Goal: Browse casually: Explore the website without a specific task or goal

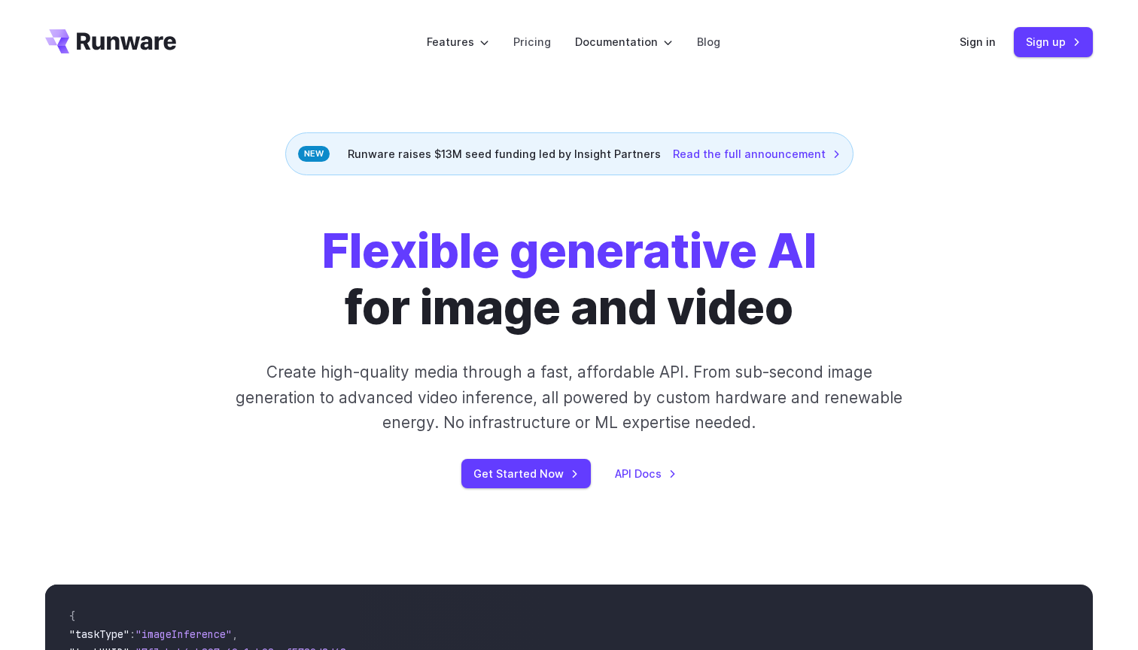
scroll to position [-1, 0]
click at [465, 301] on h1 "Flexible generative AI for image and video" at bounding box center [569, 280] width 495 height 112
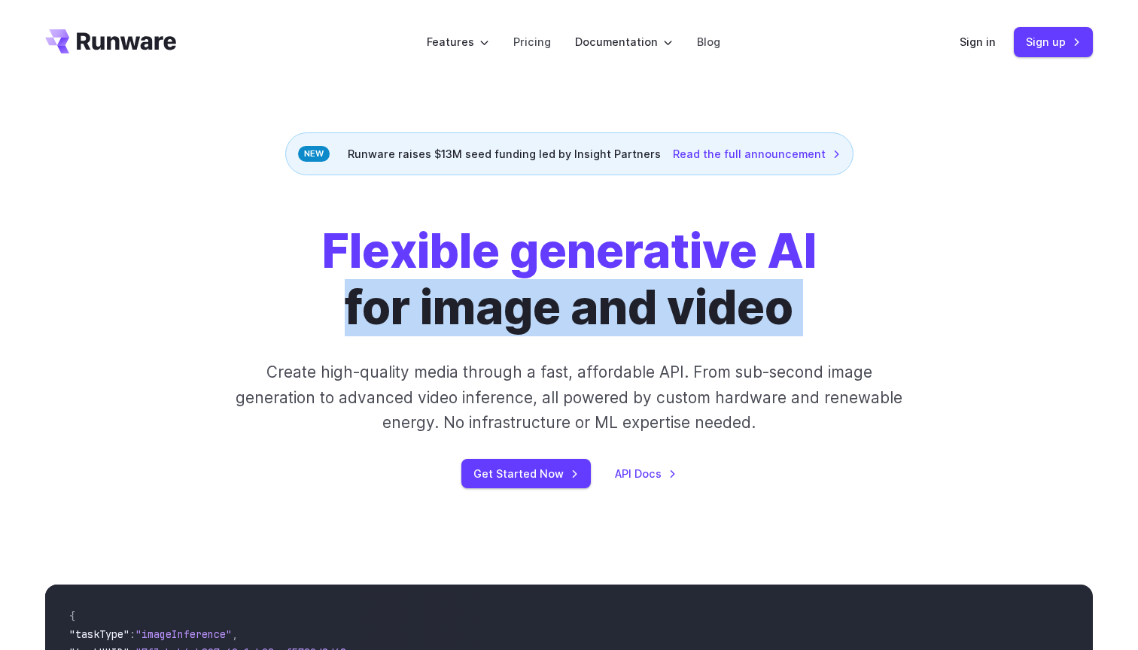
click at [465, 301] on h1 "Flexible generative AI for image and video" at bounding box center [569, 280] width 495 height 112
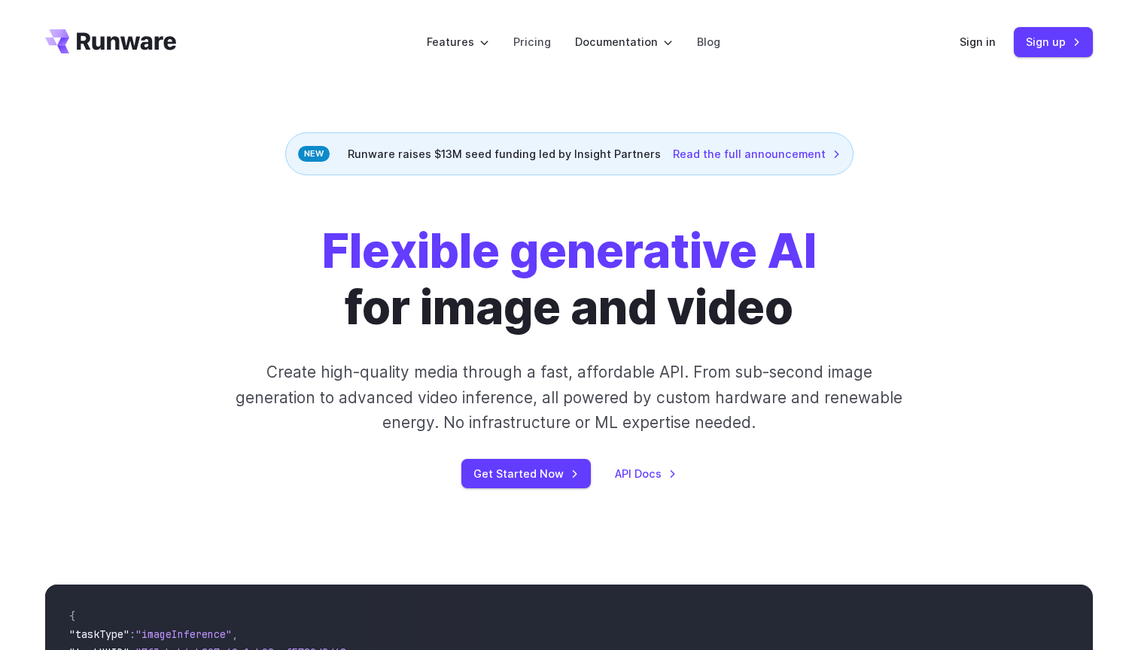
click at [460, 262] on strong "Flexible generative AI" at bounding box center [569, 251] width 495 height 56
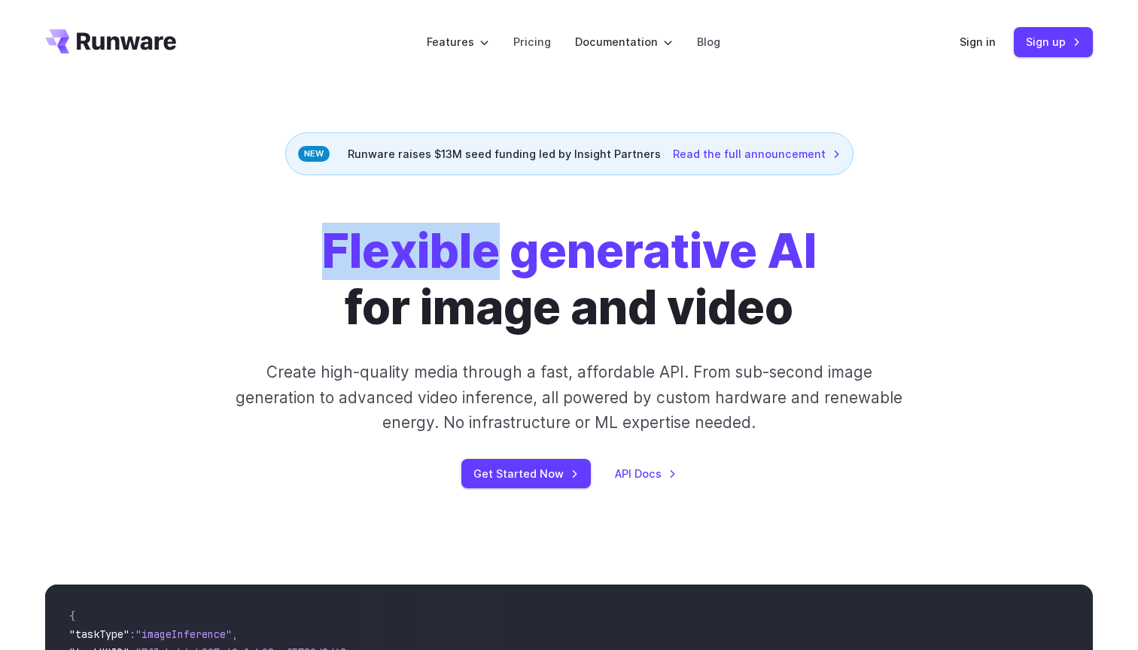
click at [460, 262] on strong "Flexible generative AI" at bounding box center [569, 251] width 495 height 56
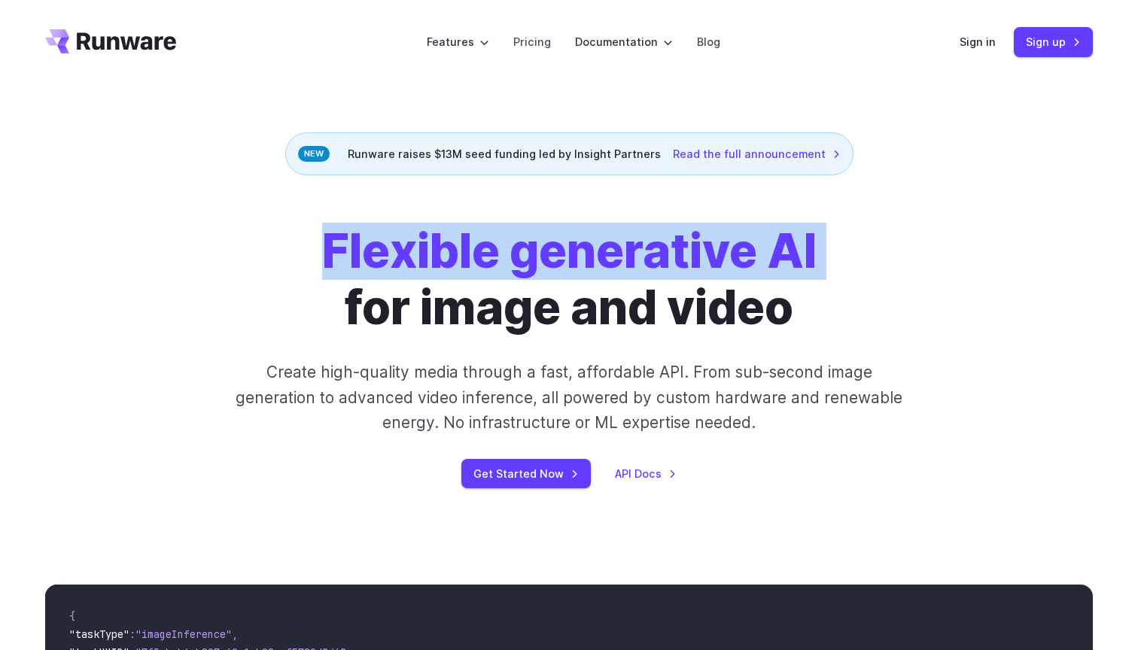
drag, startPoint x: 460, startPoint y: 263, endPoint x: 537, endPoint y: 227, distance: 85.5
click at [461, 263] on strong "Flexible generative AI" at bounding box center [569, 251] width 495 height 56
click at [574, 273] on strong "Flexible generative AI" at bounding box center [569, 251] width 495 height 56
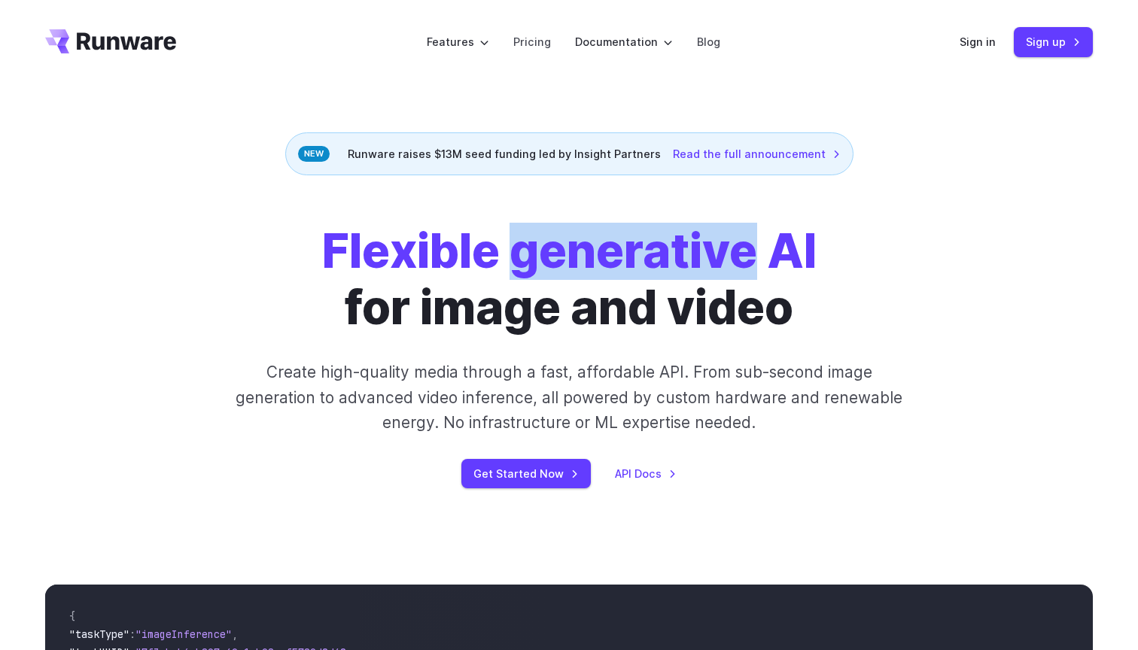
click at [574, 273] on strong "Flexible generative AI" at bounding box center [569, 251] width 495 height 56
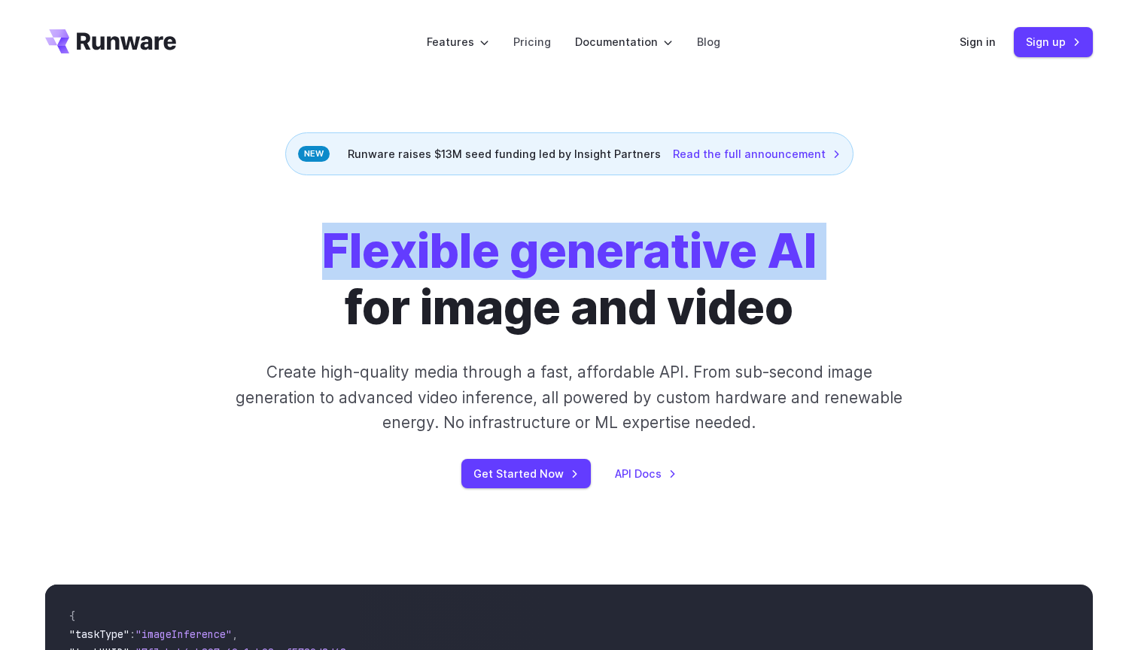
click at [574, 273] on strong "Flexible generative AI" at bounding box center [569, 251] width 495 height 56
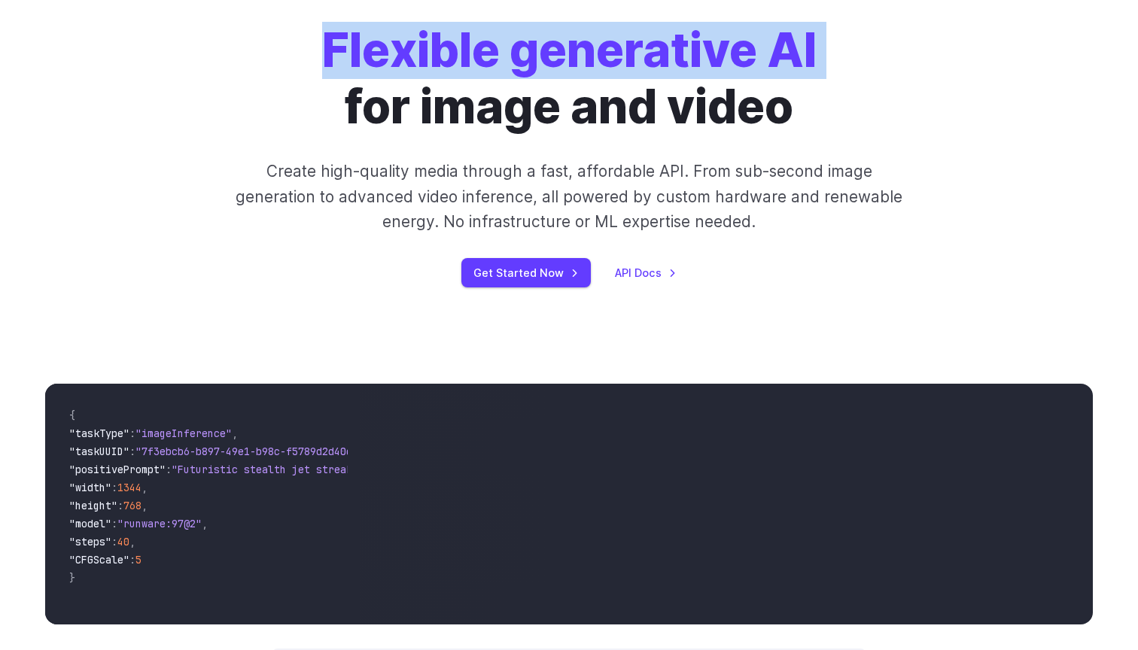
scroll to position [198, 0]
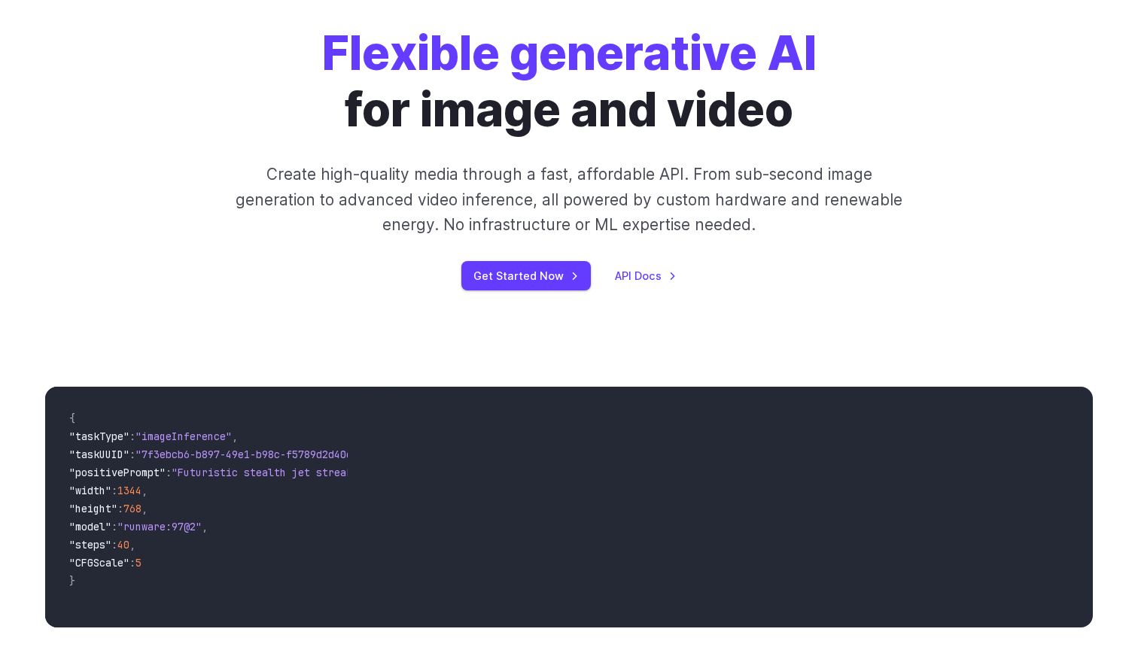
click at [530, 211] on p "Create high-quality media through a fast, affordable API. From sub-second image…" at bounding box center [569, 199] width 671 height 75
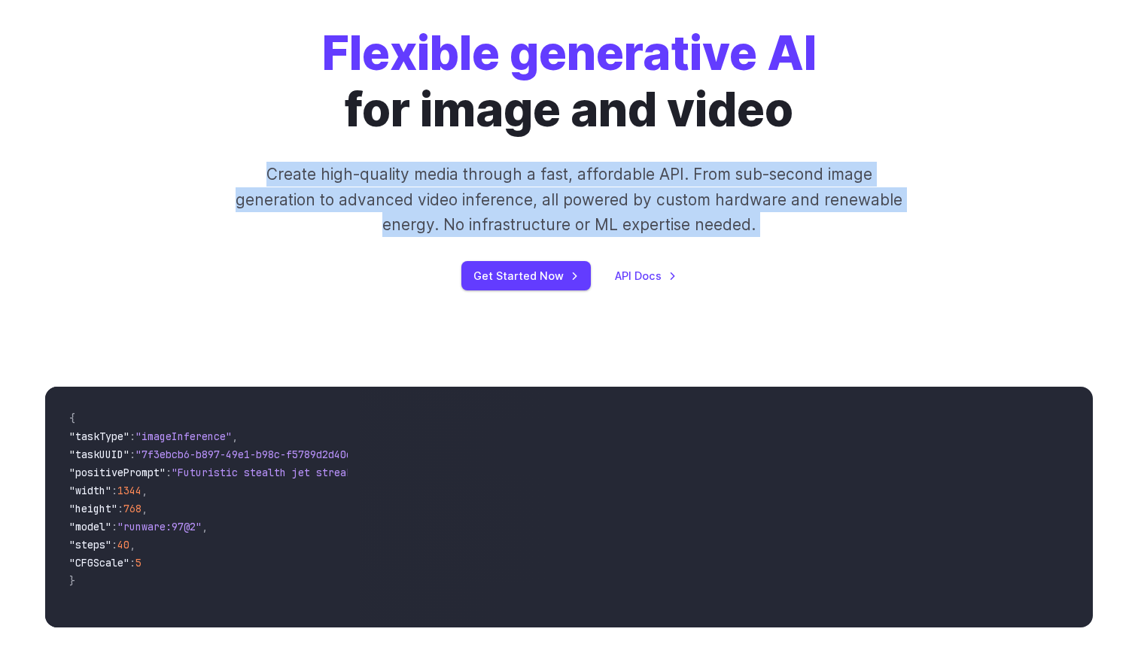
click at [530, 211] on p "Create high-quality media through a fast, affordable API. From sub-second image…" at bounding box center [569, 199] width 671 height 75
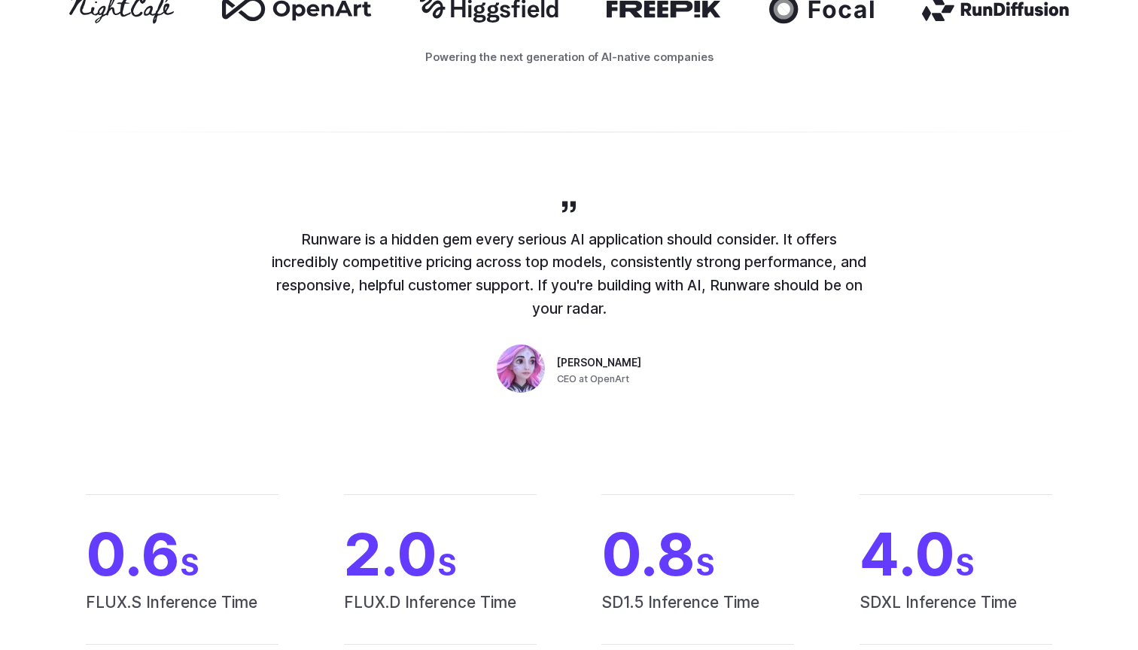
scroll to position [987, 1]
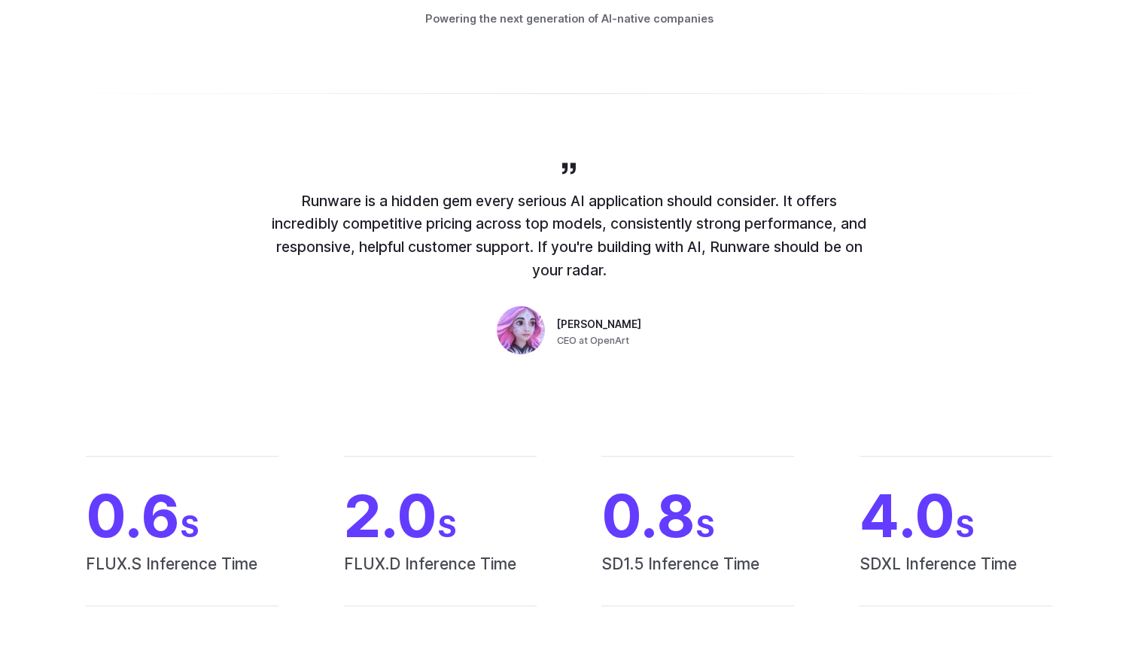
click at [530, 211] on p "Runware is a hidden gem every serious AI application should consider. It offers…" at bounding box center [569, 236] width 602 height 93
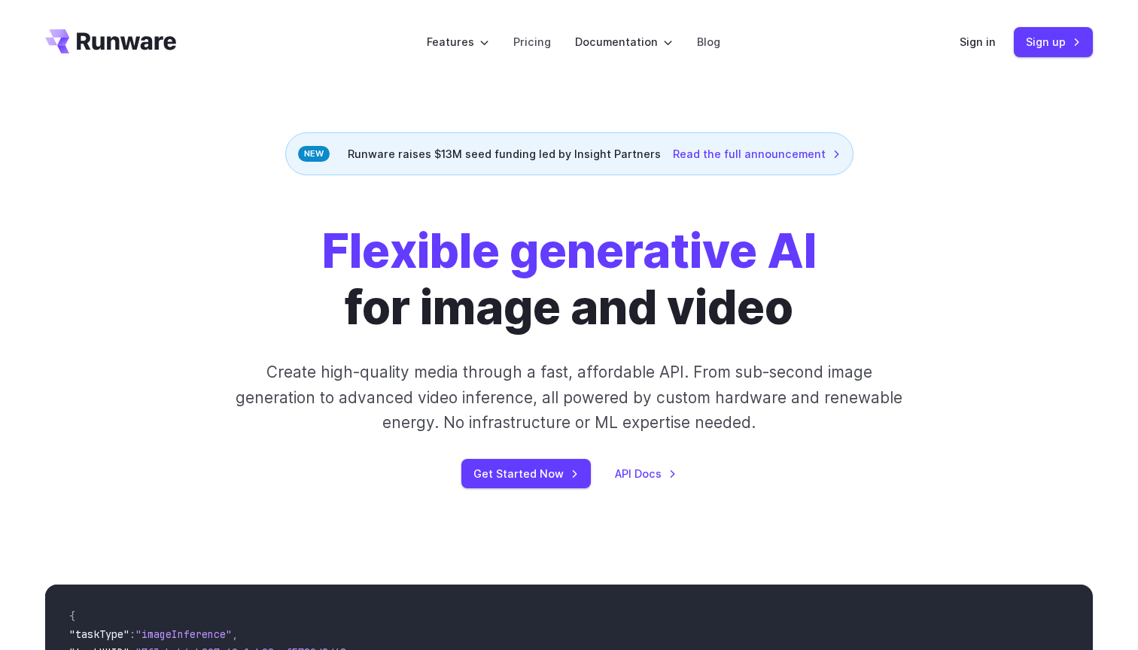
scroll to position [0, 0]
